Goal: Information Seeking & Learning: Learn about a topic

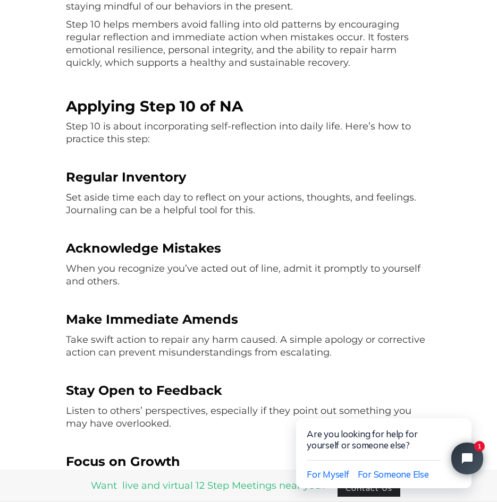
click at [133, 122] on p "Step 10 is about incorporating self-reflection into daily life. Here’s how to p…" at bounding box center [248, 132] width 365 height 25
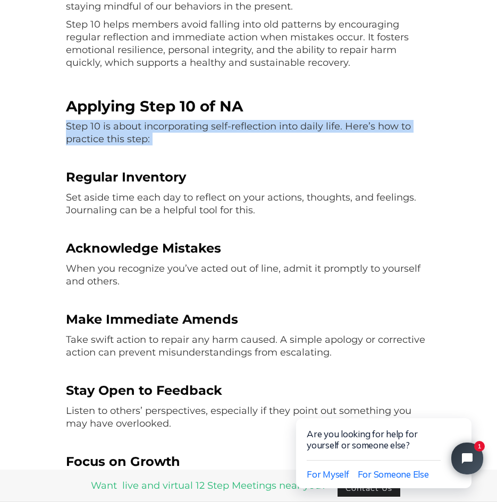
click at [133, 122] on p "Step 10 is about incorporating self-reflection into daily life. Here’s how to p…" at bounding box center [248, 132] width 365 height 25
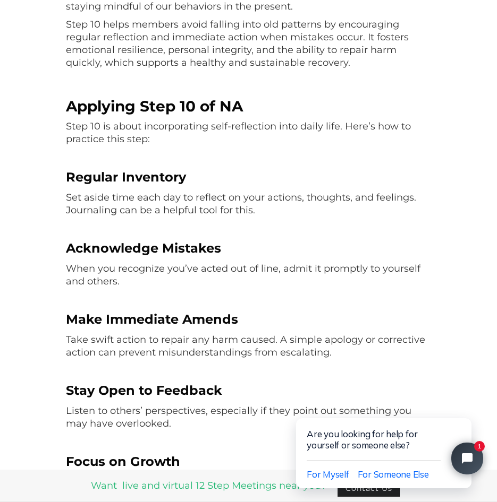
drag, startPoint x: 133, startPoint y: 122, endPoint x: 286, endPoint y: 193, distance: 168.7
click at [286, 193] on p "Set aside time each day to reflect on your actions, thoughts, and feelings. Jou…" at bounding box center [248, 203] width 365 height 25
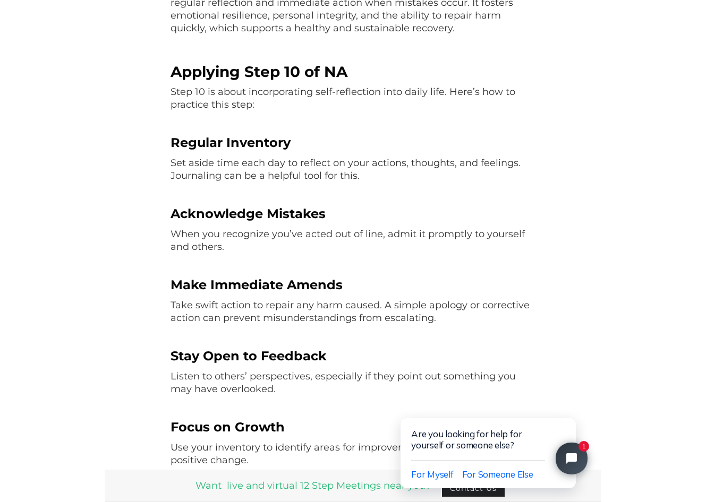
scroll to position [478, 0]
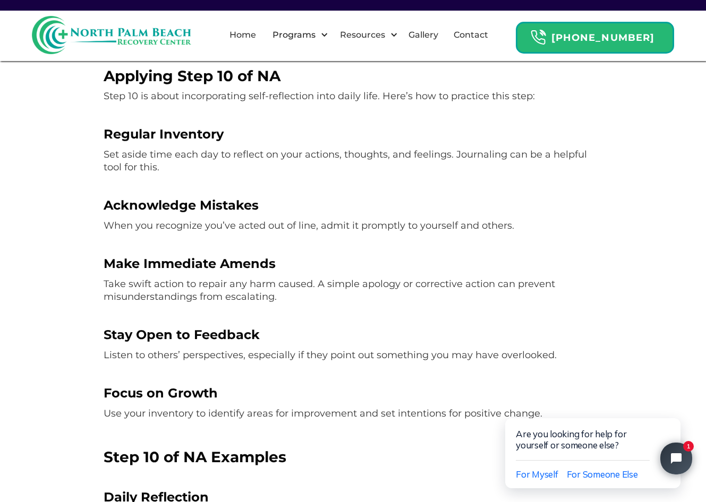
click at [333, 223] on p "When you recognize you’ve acted out of line, admit it promptly to yourself and …" at bounding box center [353, 225] width 499 height 13
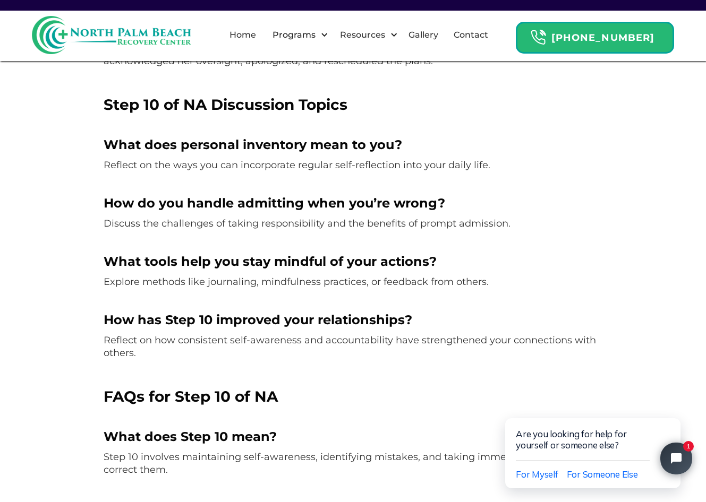
scroll to position [1115, 0]
